Goal: Task Accomplishment & Management: Manage account settings

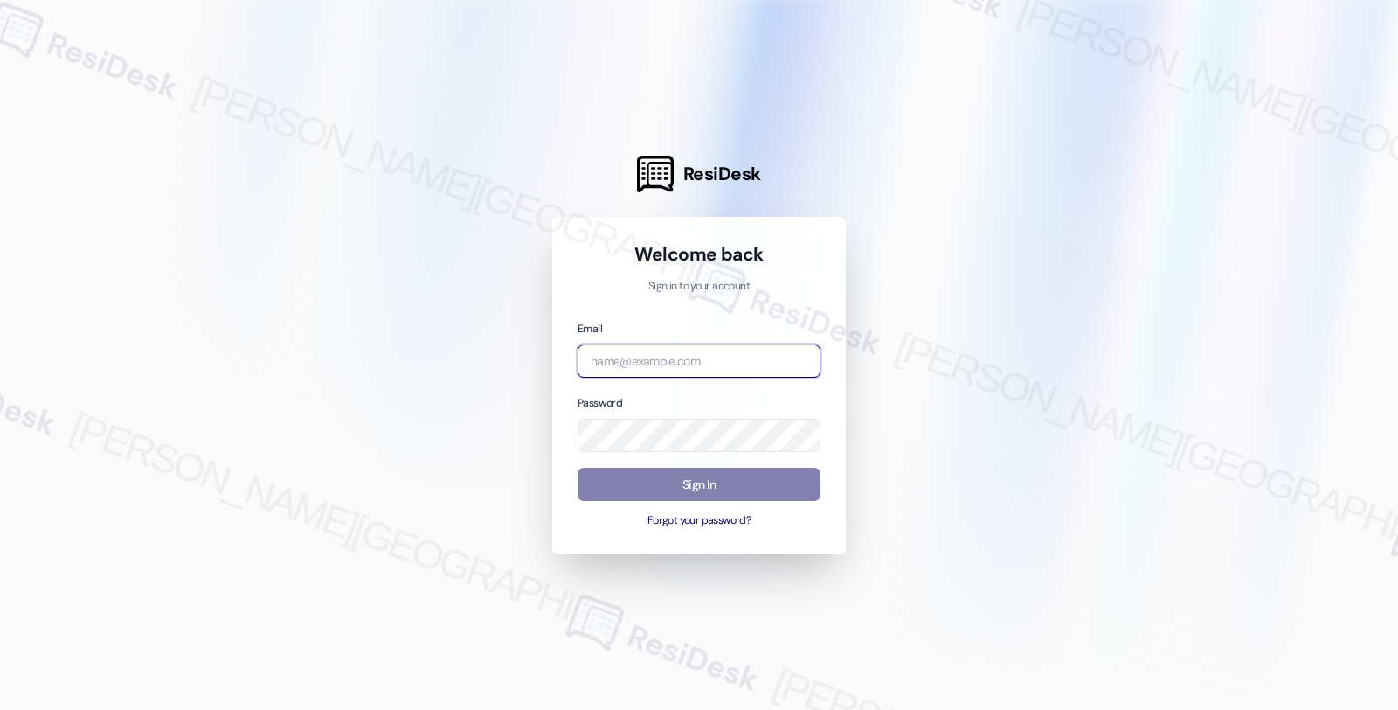
click at [675, 359] on input "email" at bounding box center [699, 361] width 243 height 34
type input "[EMAIL_ADDRESS][PERSON_NAME][DOMAIN_NAME]"
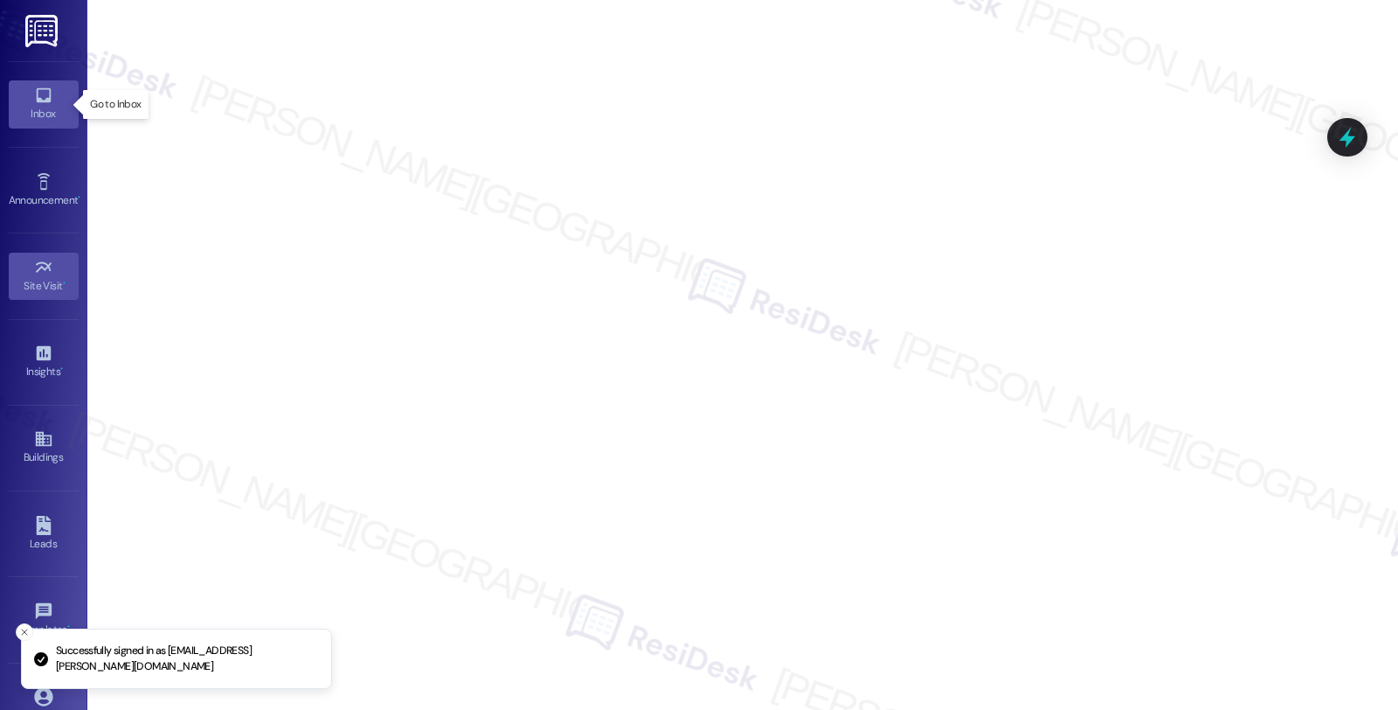
click at [38, 114] on div "Inbox" at bounding box center [43, 113] width 87 height 17
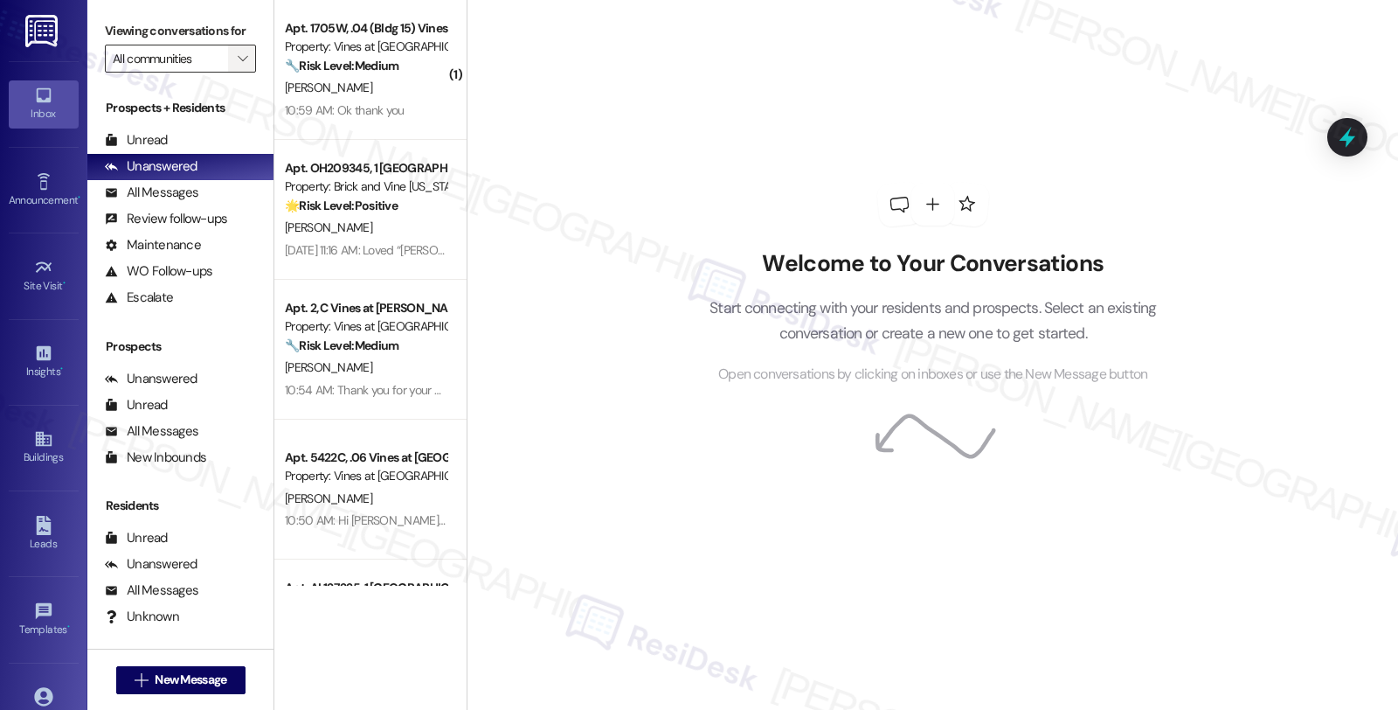
click at [234, 67] on span "" at bounding box center [242, 59] width 17 height 28
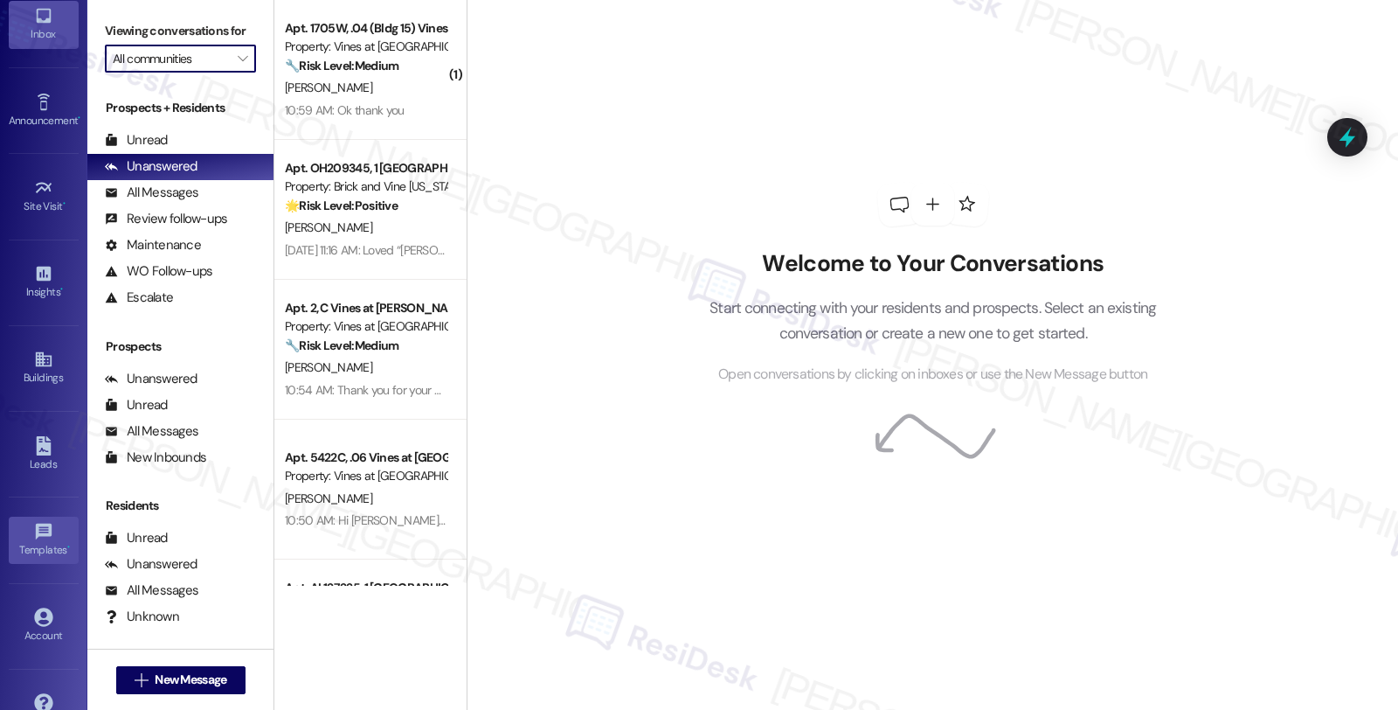
scroll to position [126, 0]
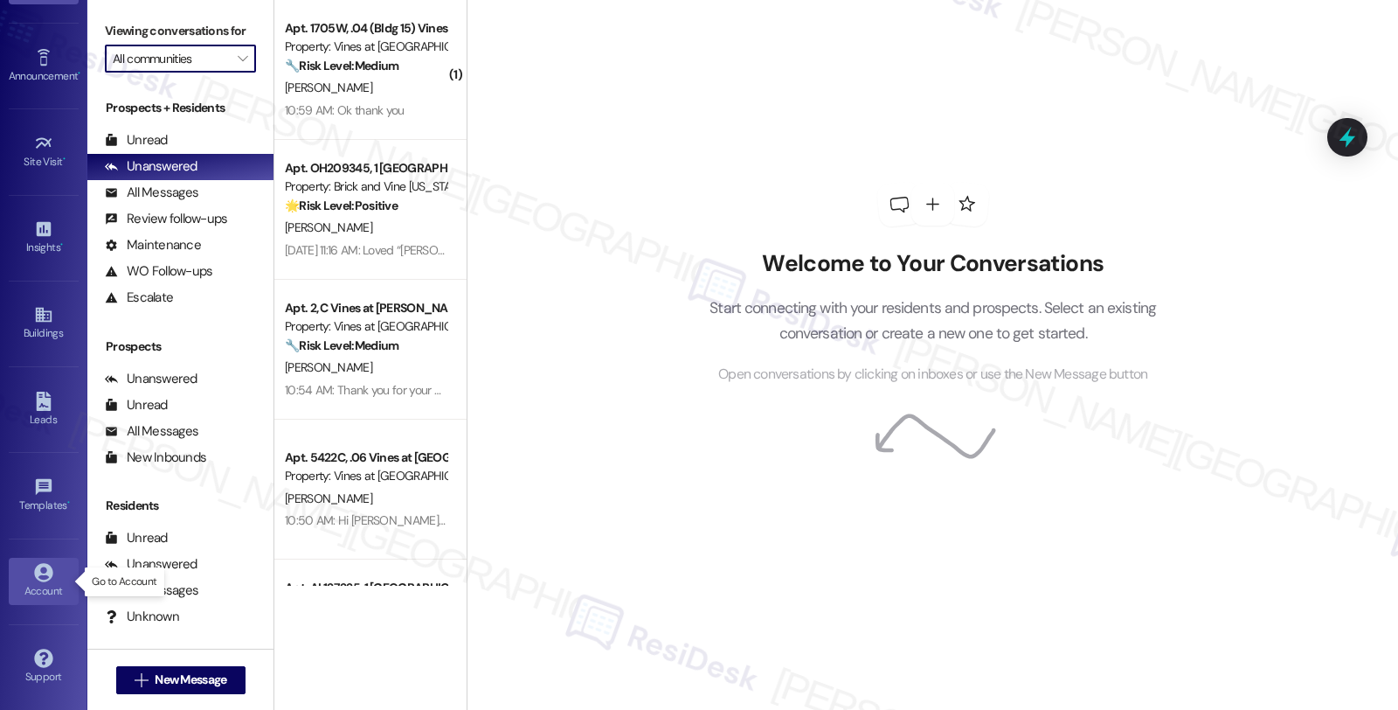
click at [45, 588] on div "Account" at bounding box center [43, 590] width 87 height 17
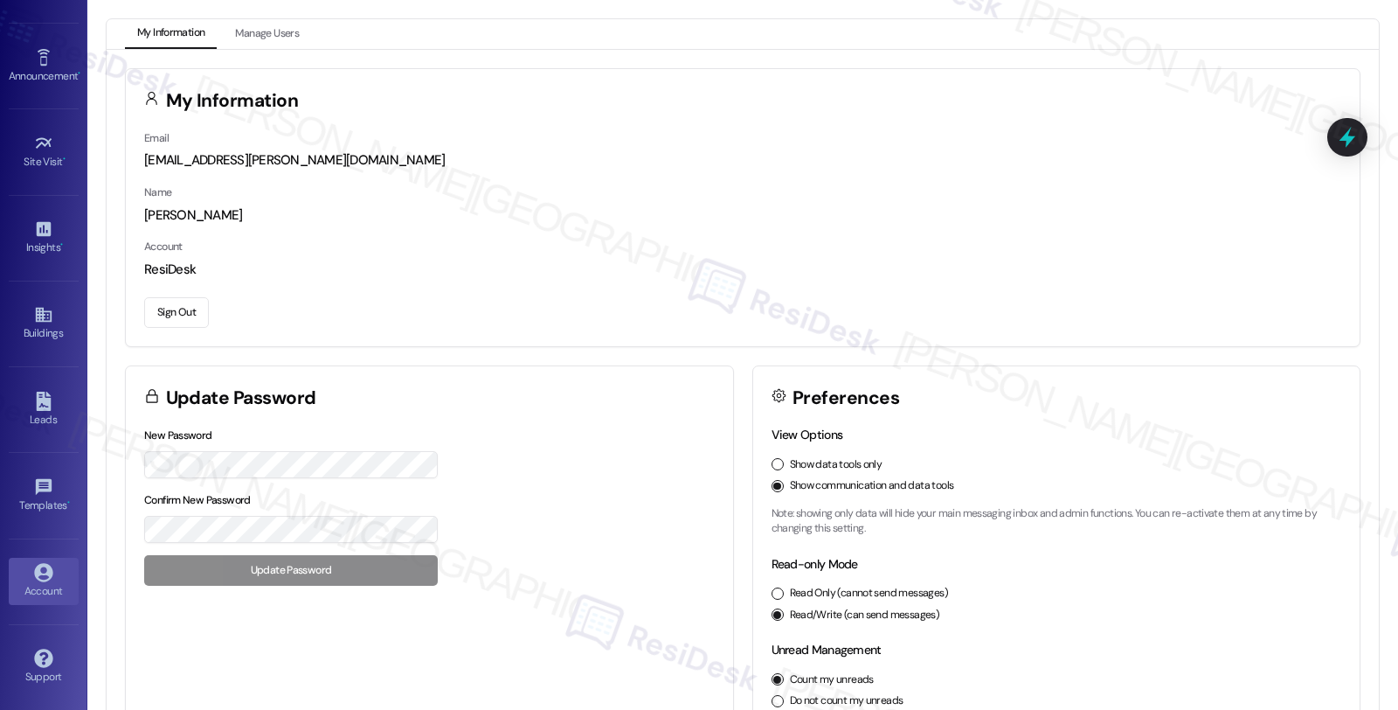
click at [182, 309] on button "Sign Out" at bounding box center [176, 312] width 65 height 31
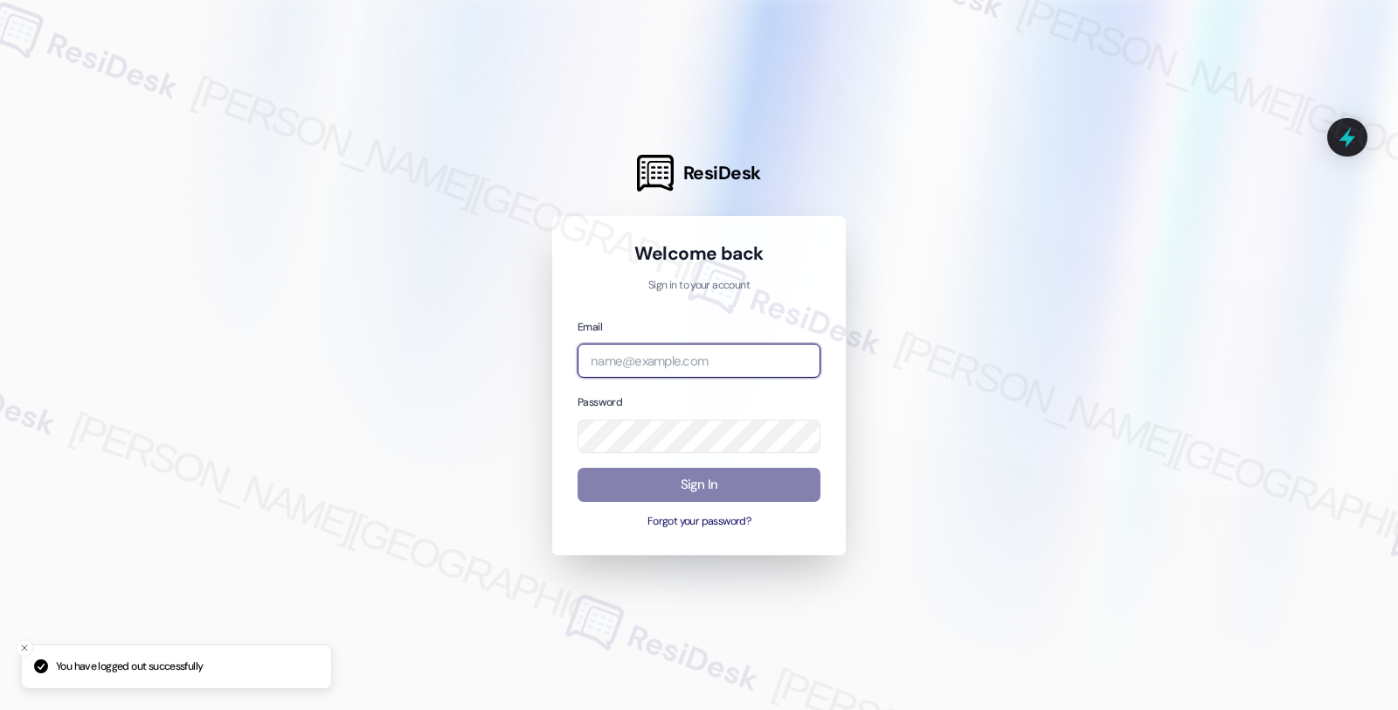
click at [677, 355] on input "email" at bounding box center [699, 360] width 243 height 34
type input "[EMAIL_ADDRESS][PERSON_NAME][DOMAIN_NAME]"
